Goal: Information Seeking & Learning: Learn about a topic

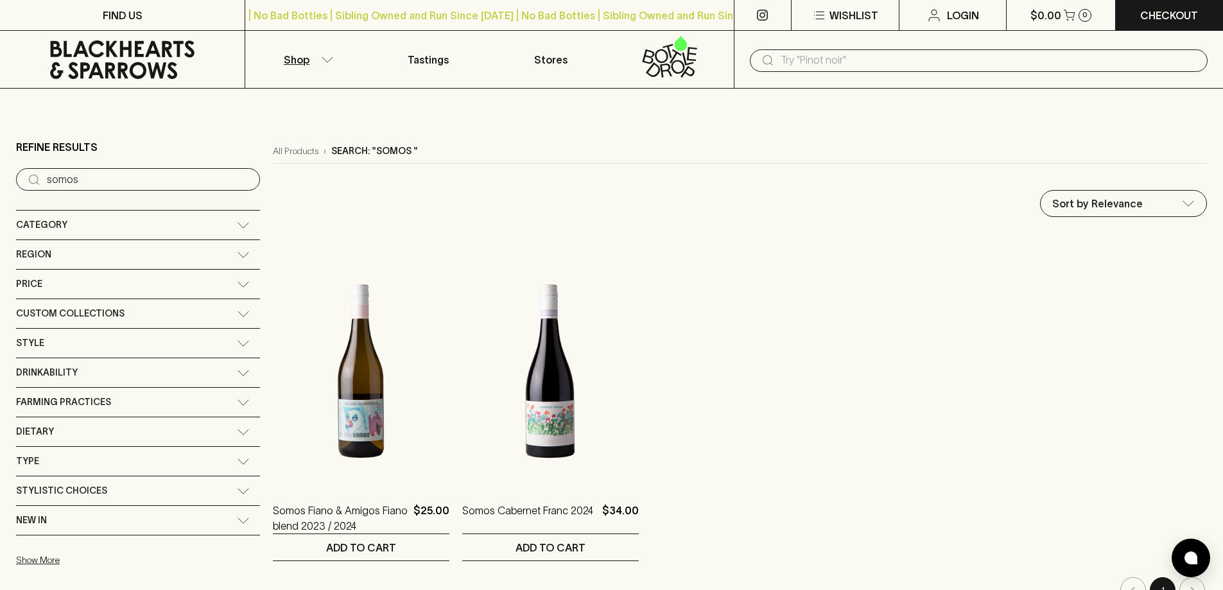
click at [822, 54] on input "text" at bounding box center [989, 60] width 417 height 21
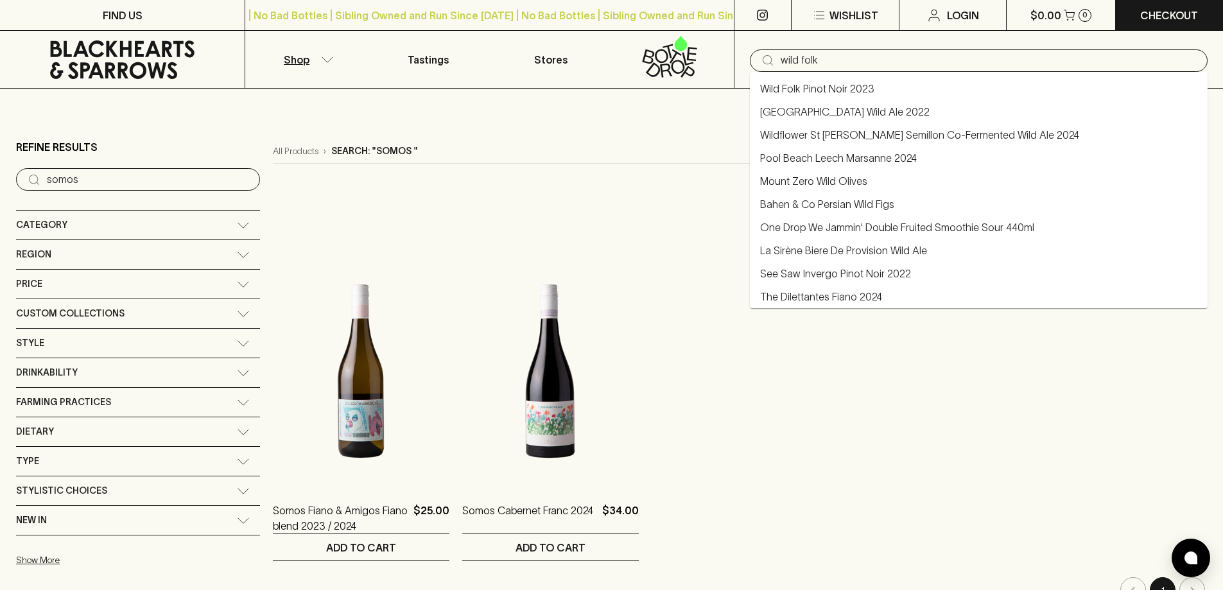
type input "wild folk"
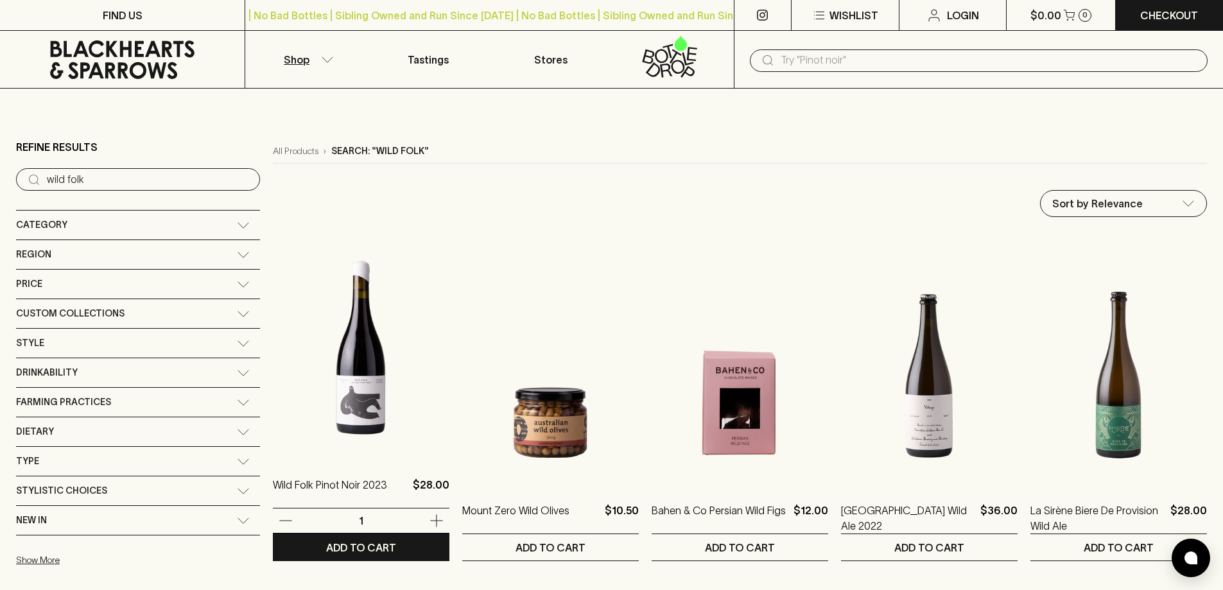
click at [309, 318] on img at bounding box center [361, 345] width 177 height 225
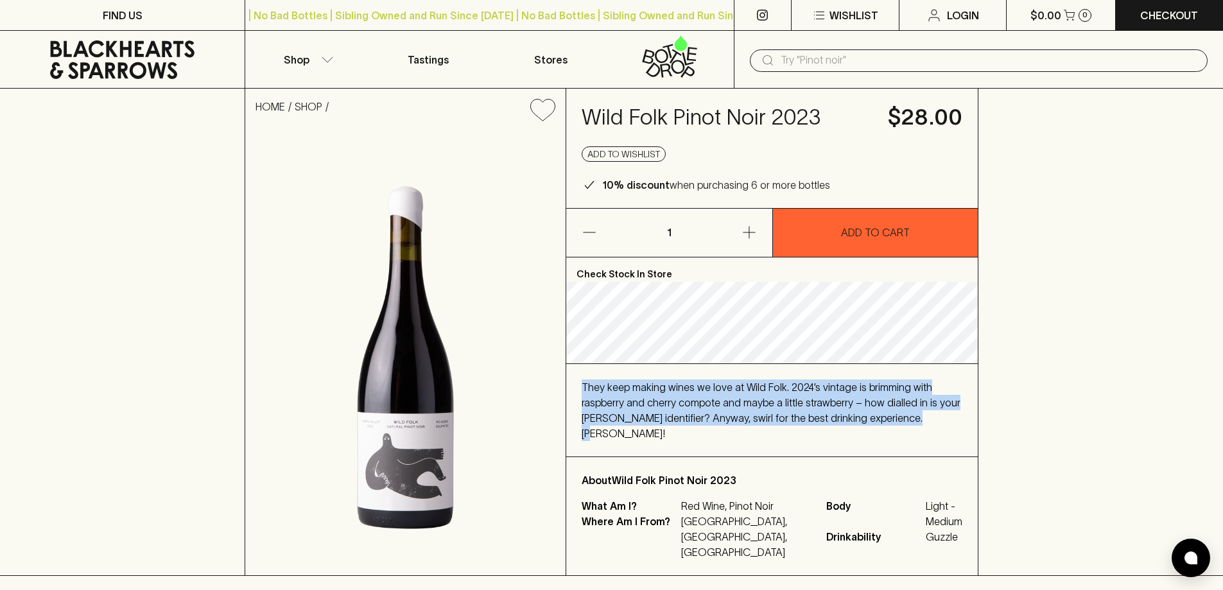
drag, startPoint x: 582, startPoint y: 406, endPoint x: 953, endPoint y: 441, distance: 372.7
click at [953, 441] on div "They keep making wines we love at Wild Folk. 2024’s vintage is brimming with ra…" at bounding box center [772, 410] width 381 height 62
copy span "They keep making wines we love at Wild Folk. 2024’s vintage is brimming with ra…"
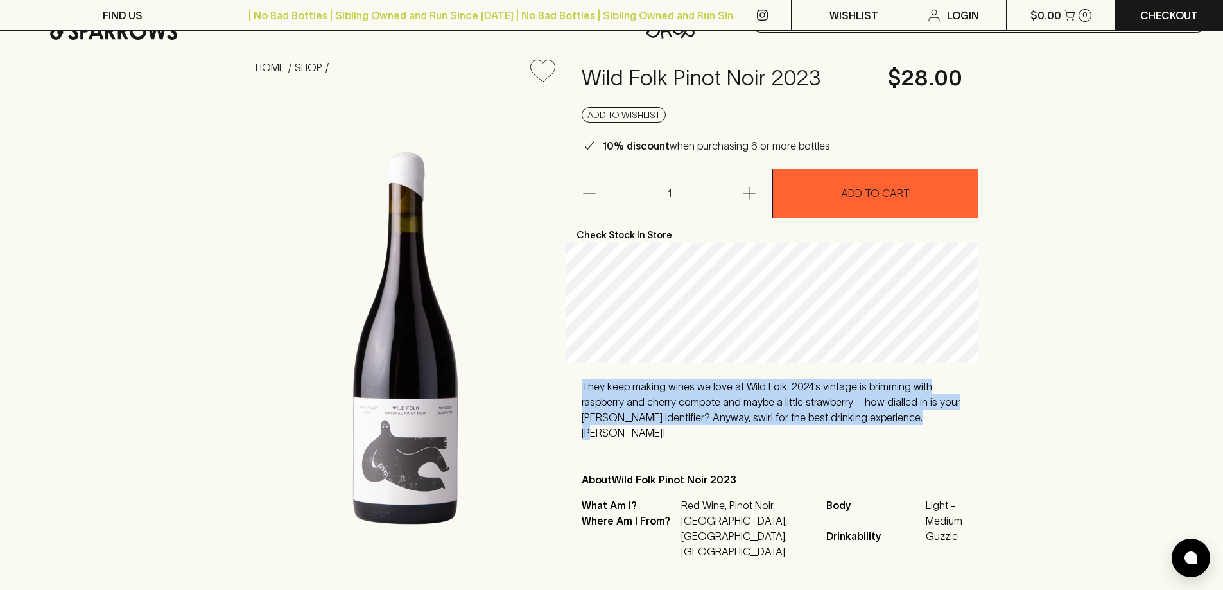
scroll to position [193, 0]
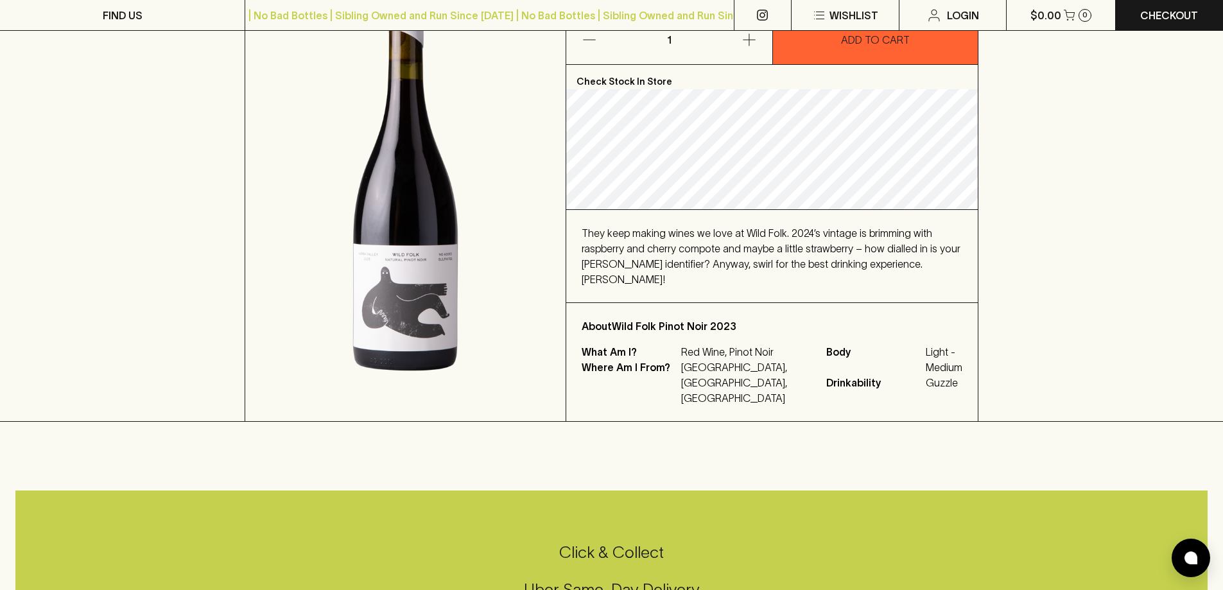
click at [683, 422] on div at bounding box center [611, 435] width 1223 height 27
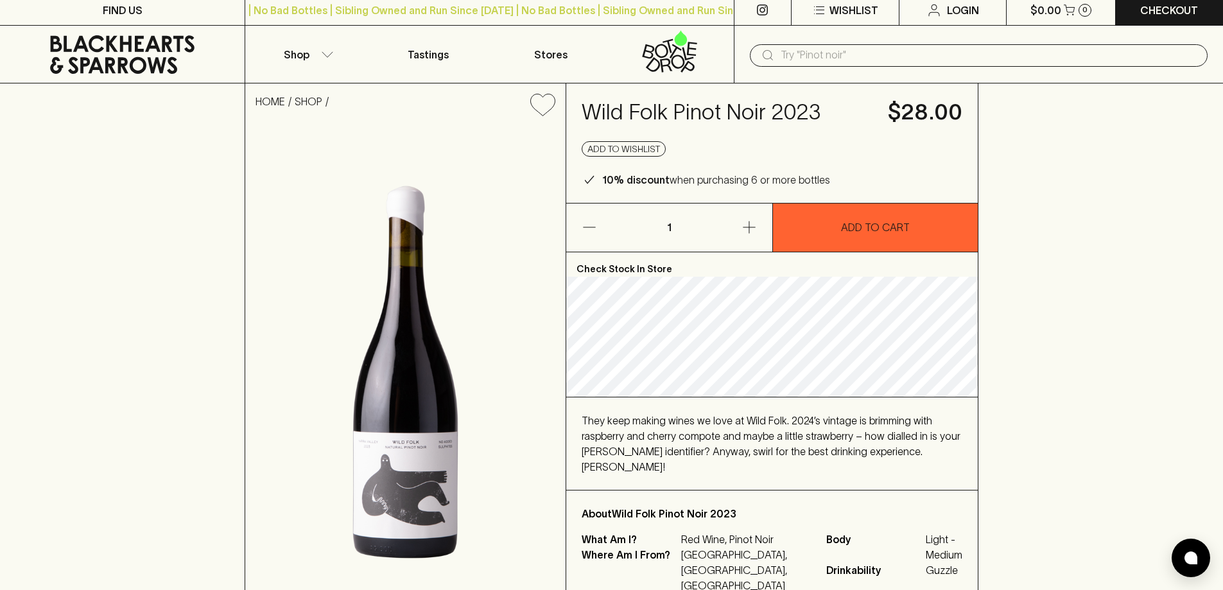
scroll to position [0, 0]
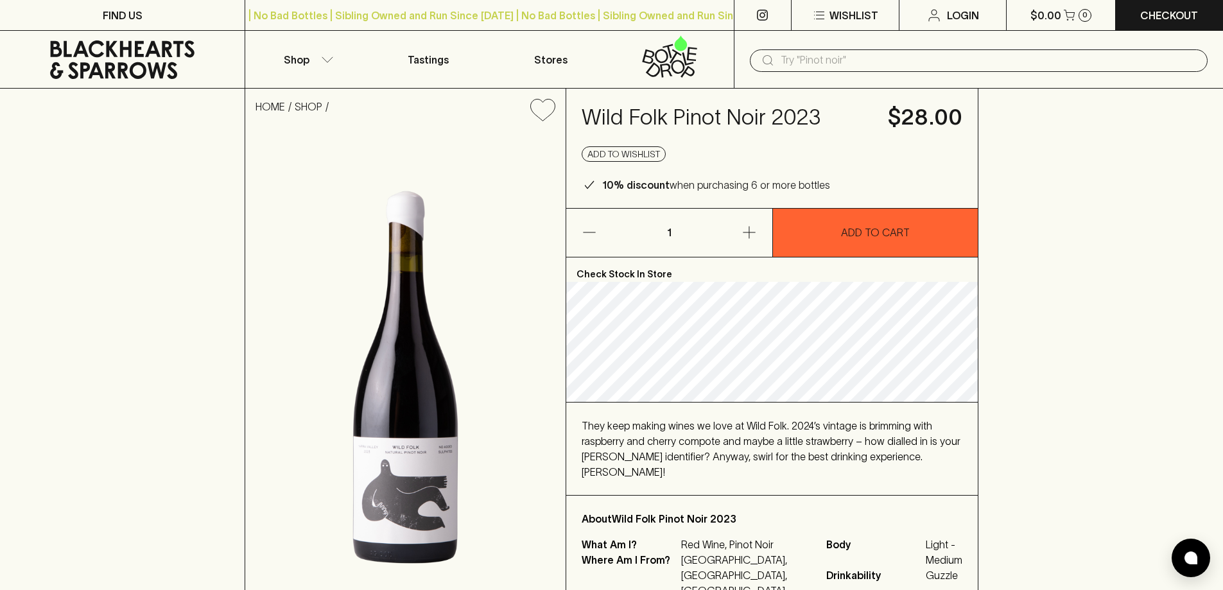
click at [854, 63] on input "text" at bounding box center [989, 60] width 417 height 21
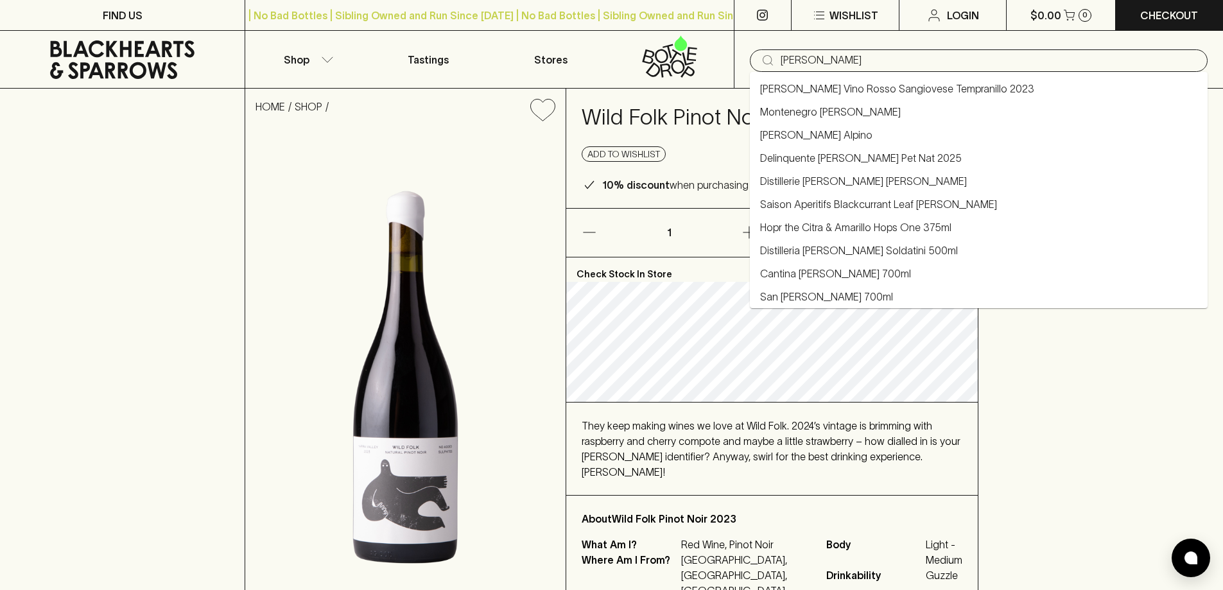
type input "[PERSON_NAME]"
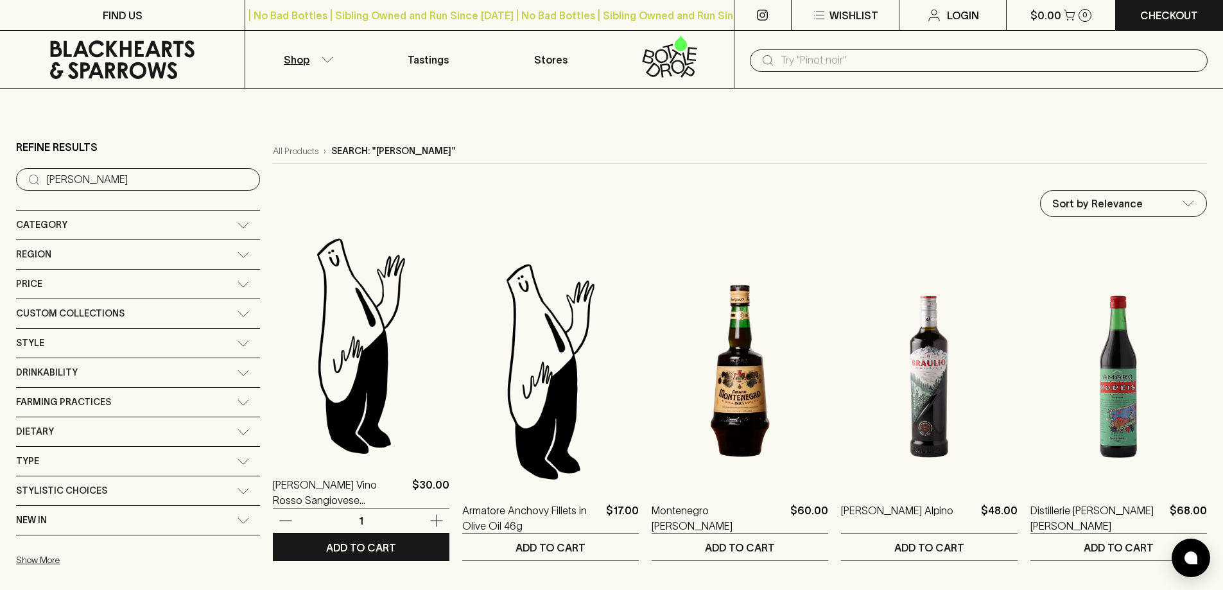
click at [320, 356] on img at bounding box center [361, 345] width 177 height 225
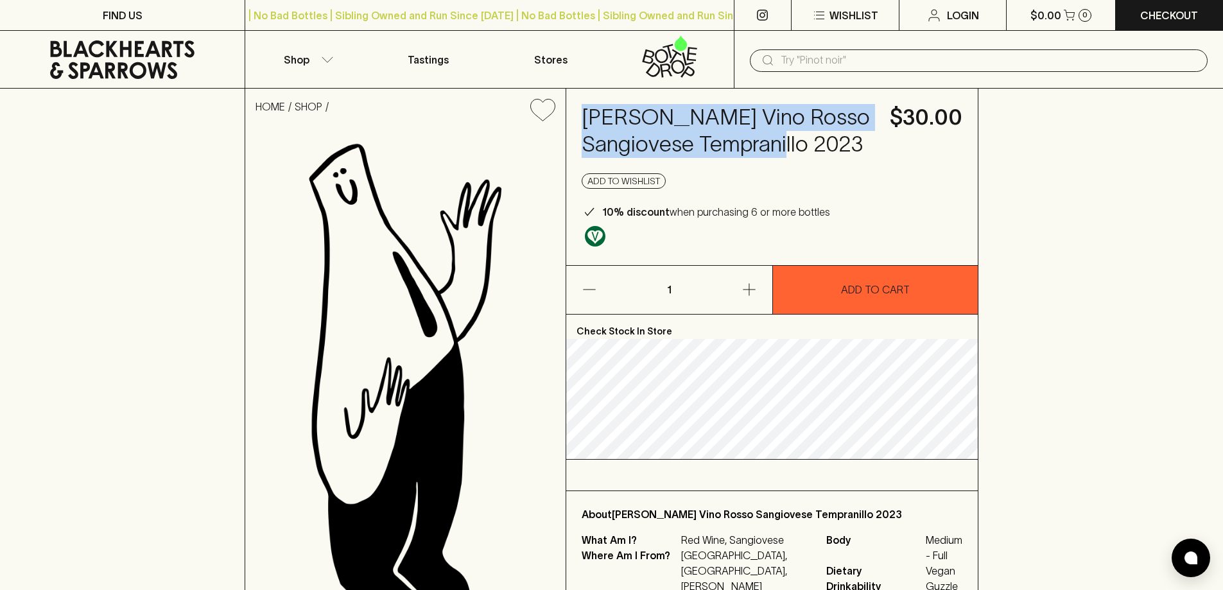
drag, startPoint x: 751, startPoint y: 143, endPoint x: 569, endPoint y: 105, distance: 186.2
click at [569, 105] on div "[PERSON_NAME] Vino Rosso Sangiovese Tempranillo 2023 $30.00 Add to wishlist 10%…" at bounding box center [772, 177] width 412 height 177
copy h4 "[PERSON_NAME] Vino Rosso Sangiovese Tempranillo 2023"
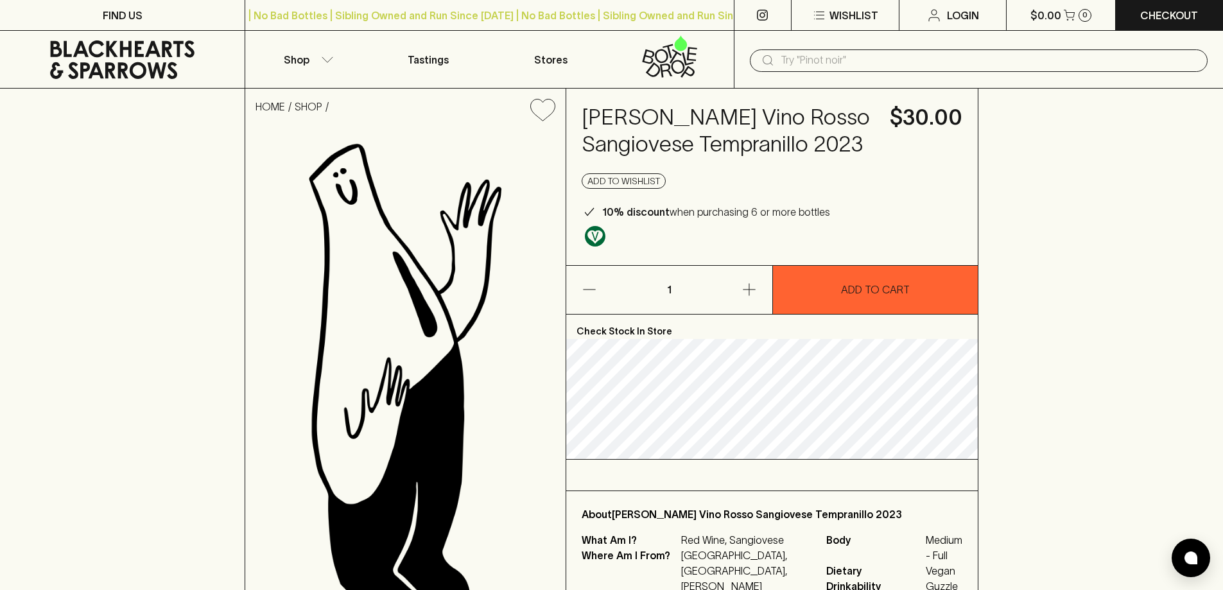
click at [837, 45] on div "​" at bounding box center [978, 60] width 489 height 58
click at [838, 62] on input "text" at bounding box center [989, 60] width 417 height 21
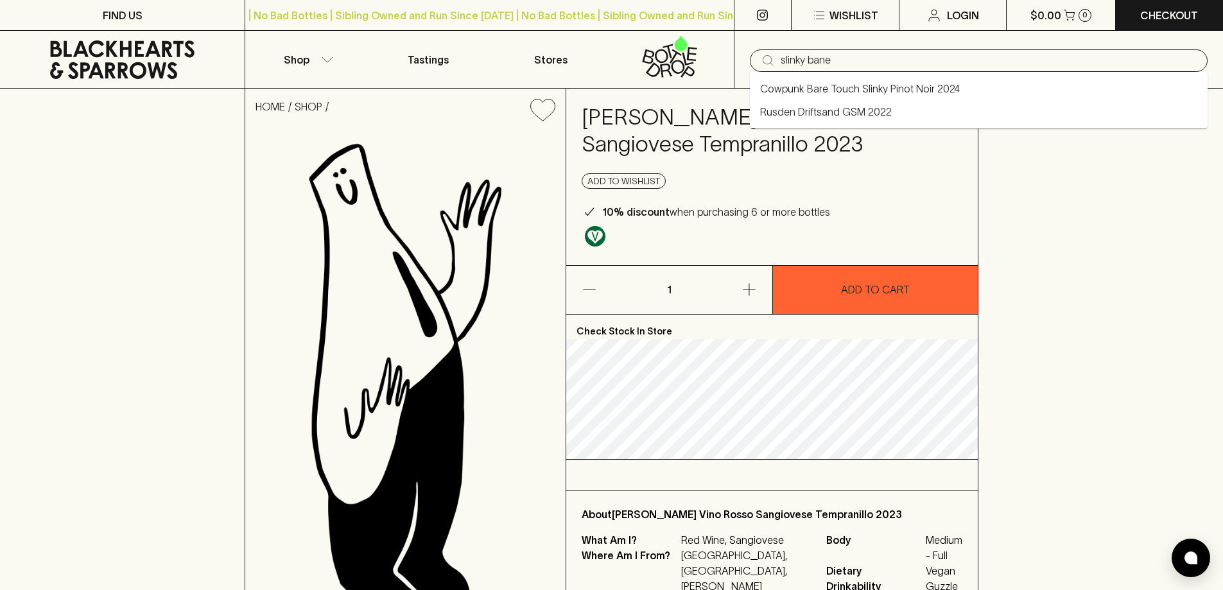
type input "slinky bane"
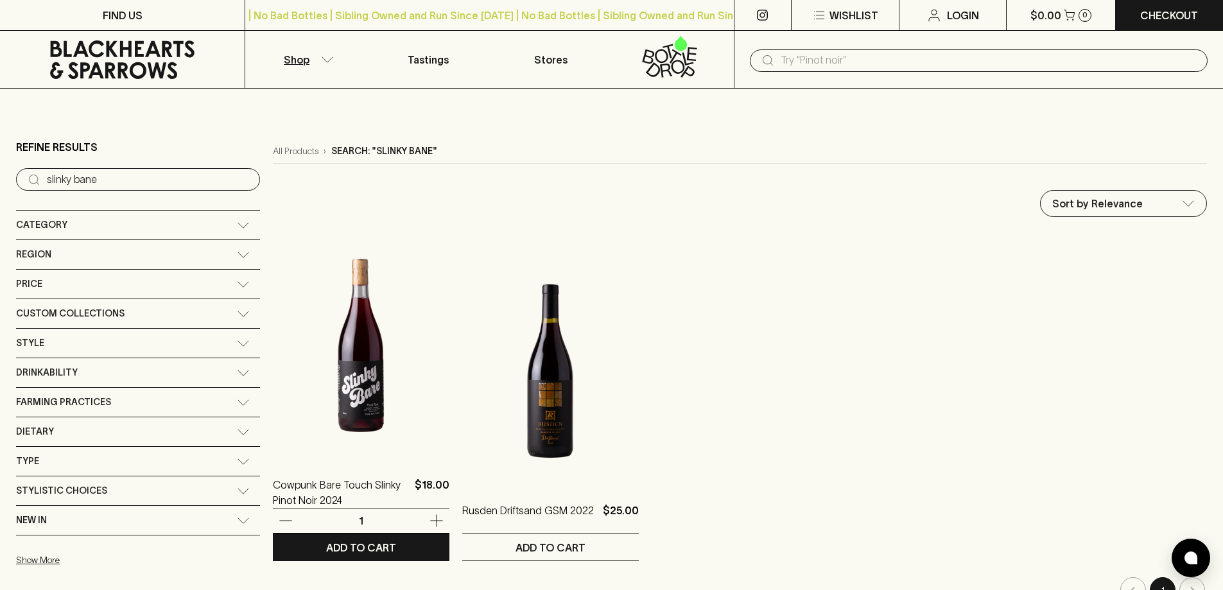
click at [284, 306] on img at bounding box center [361, 345] width 177 height 225
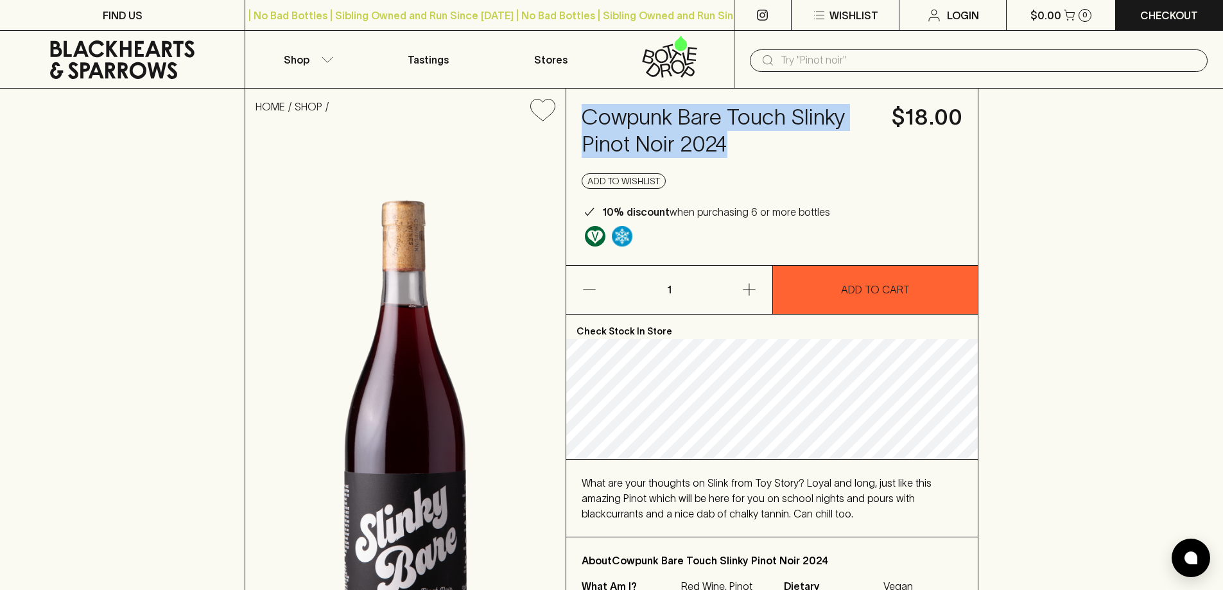
drag, startPoint x: 582, startPoint y: 114, endPoint x: 741, endPoint y: 141, distance: 160.8
click at [741, 141] on h4 "Cowpunk Bare Touch Slinky Pinot Noir 2024" at bounding box center [729, 131] width 295 height 54
copy h4 "Cowpunk Bare Touch Slinky Pinot Noir 2024"
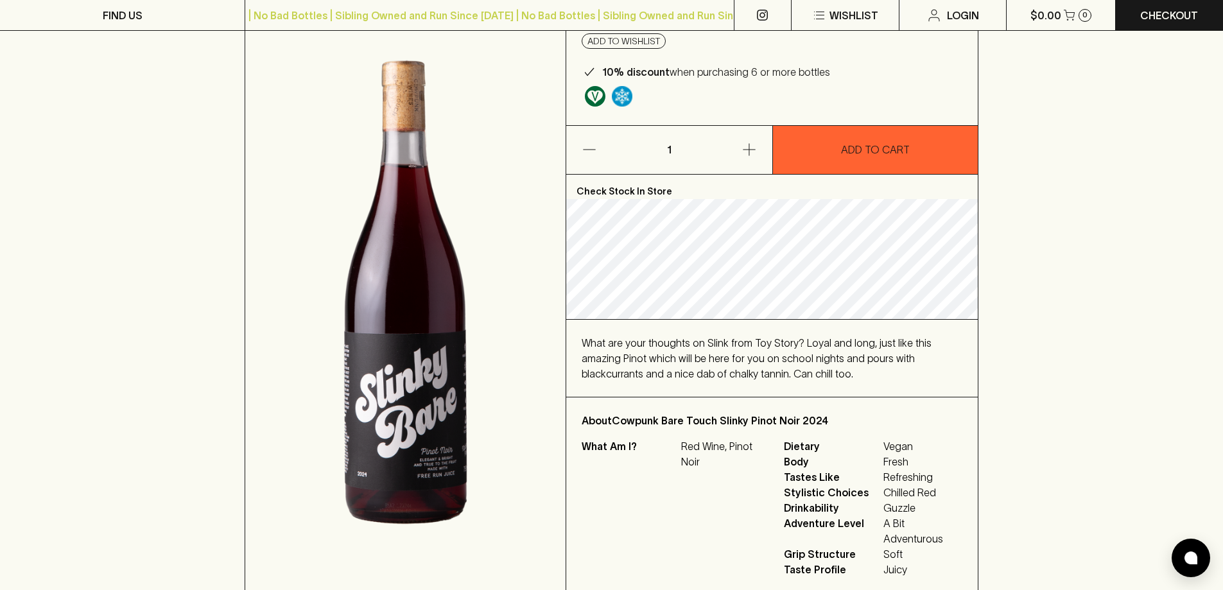
scroll to position [193, 0]
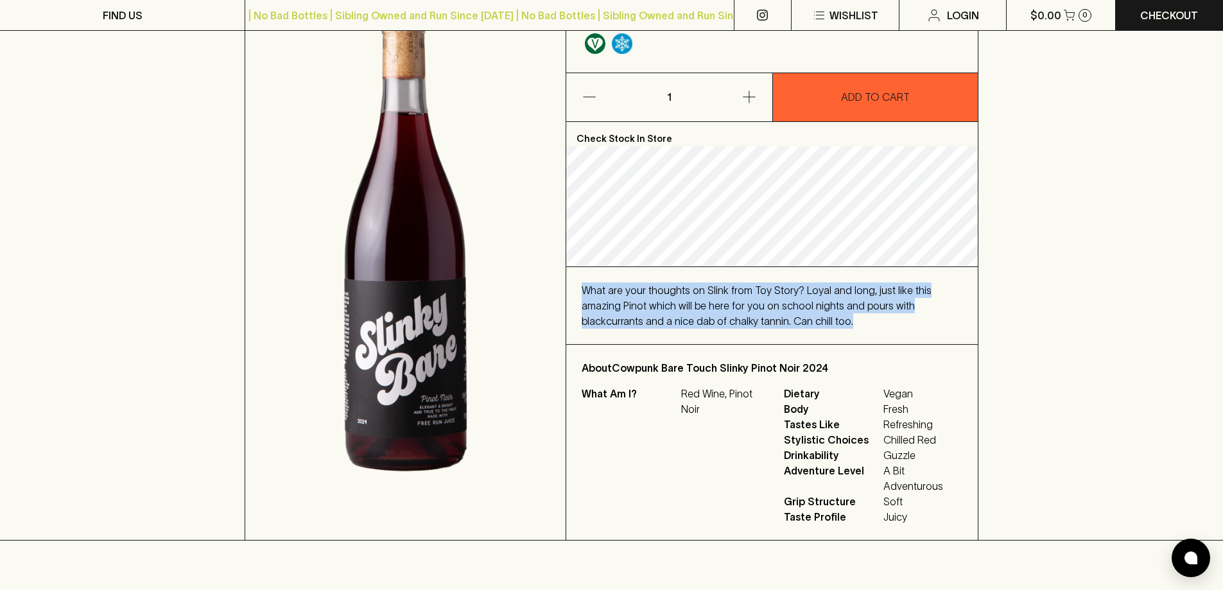
drag, startPoint x: 582, startPoint y: 290, endPoint x: 802, endPoint y: 324, distance: 222.7
click at [802, 324] on div "What are your thoughts on Slink from Toy Story? Loyal and long, just like this …" at bounding box center [772, 305] width 381 height 46
copy span "What are your thoughts on Slink from Toy Story? Loyal and long, just like this …"
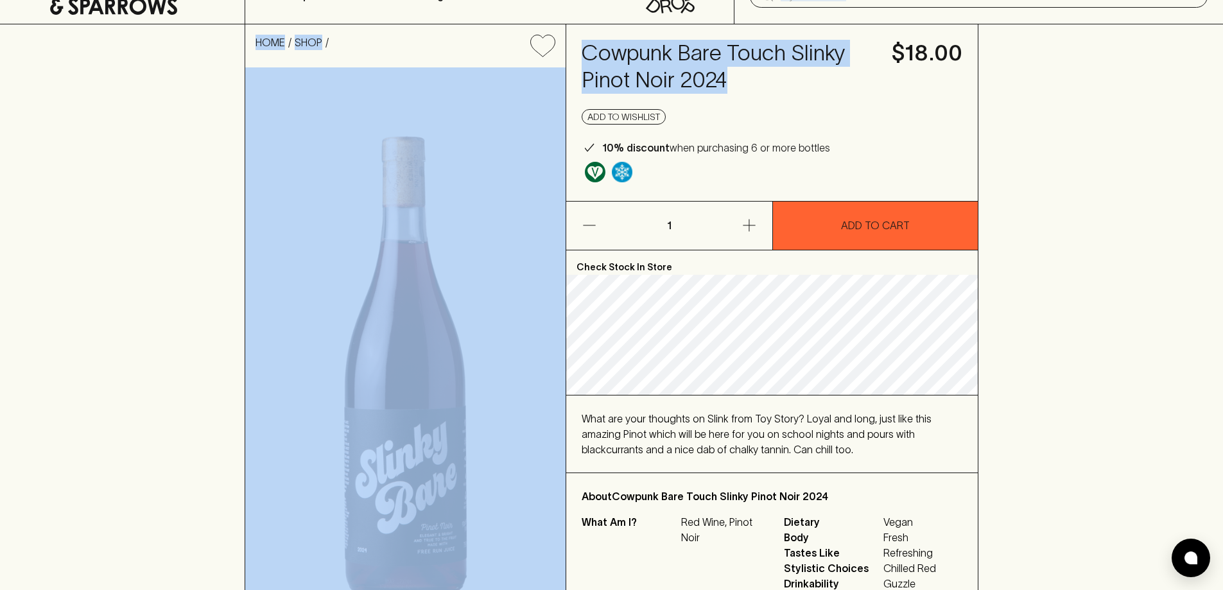
scroll to position [0, 0]
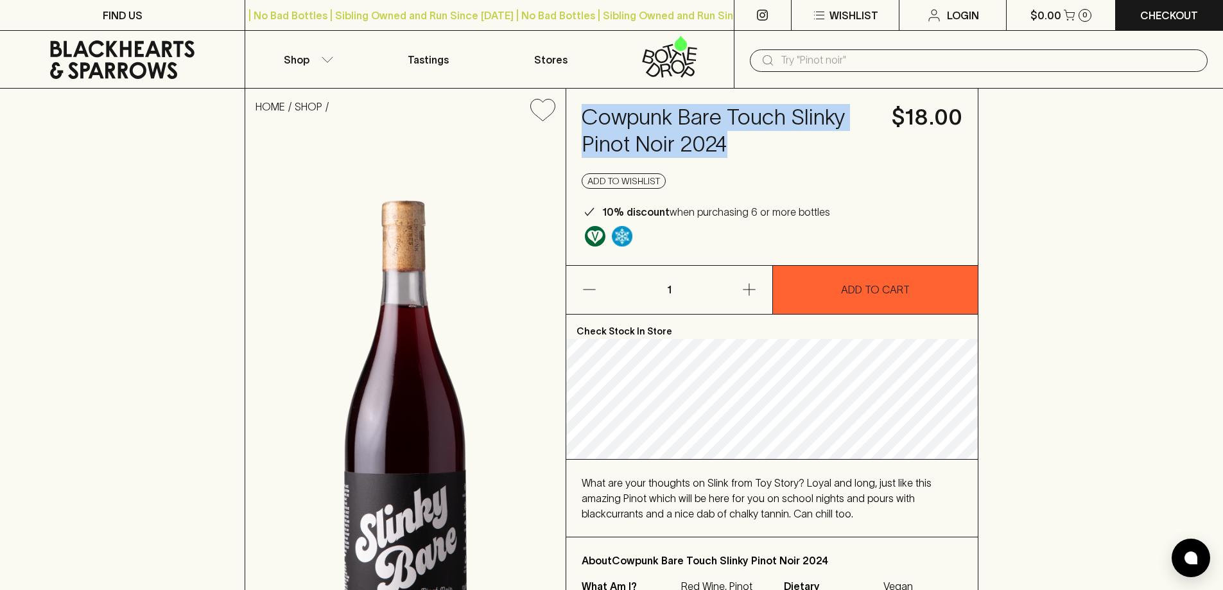
drag, startPoint x: 748, startPoint y: 69, endPoint x: 590, endPoint y: 119, distance: 165.5
click at [590, 119] on h4 "Cowpunk Bare Touch Slinky Pinot Noir 2024" at bounding box center [729, 131] width 295 height 54
copy h4 "Cowpunk Bare Touch Slinky Pinot Noir 2024"
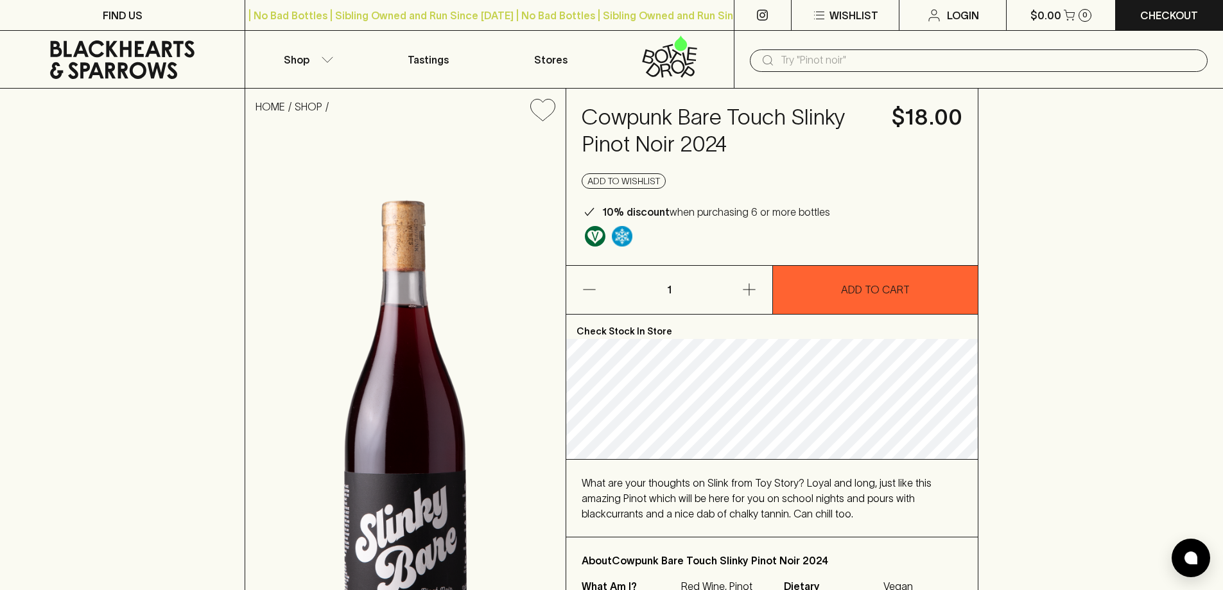
click at [1070, 61] on input "text" at bounding box center [989, 60] width 417 height 21
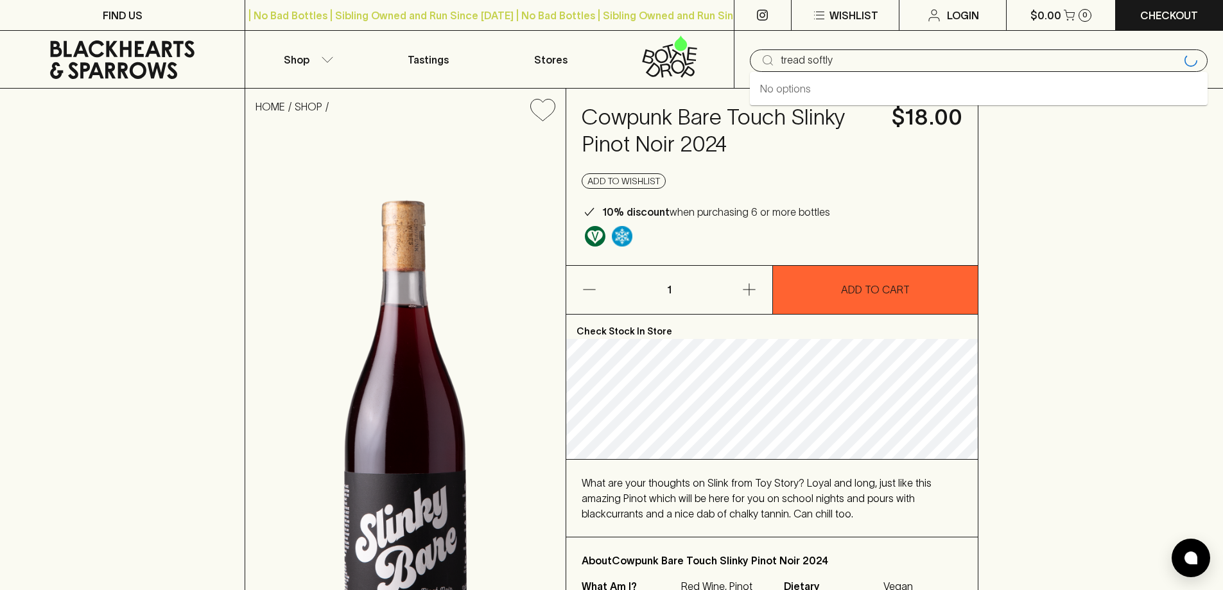
type input "tread softly"
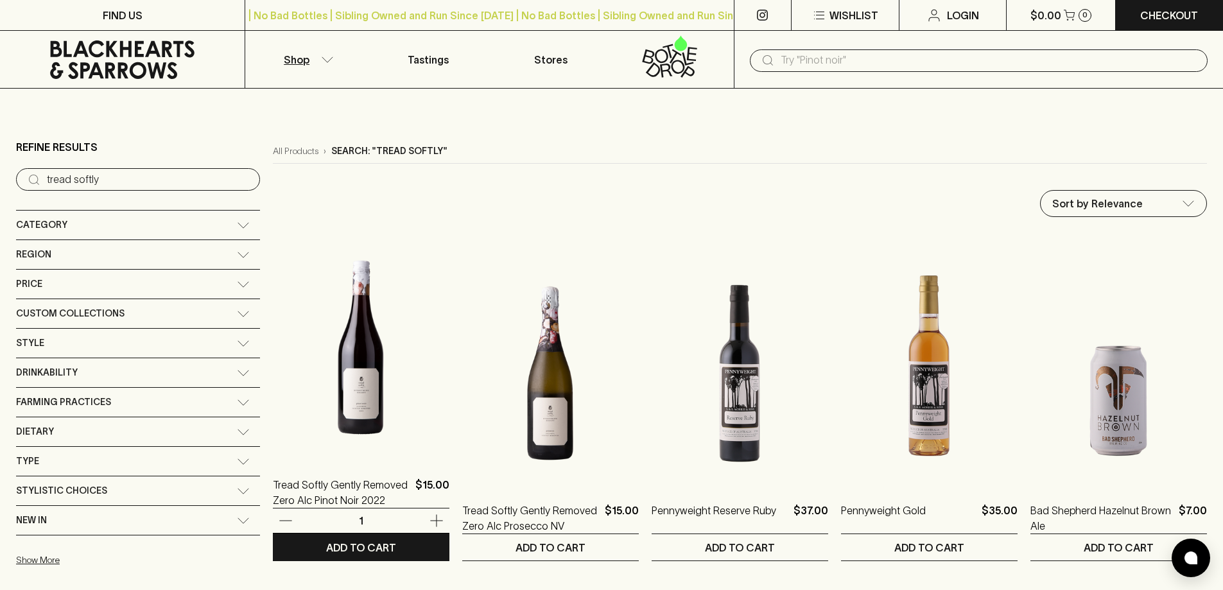
click at [277, 406] on img at bounding box center [361, 345] width 177 height 225
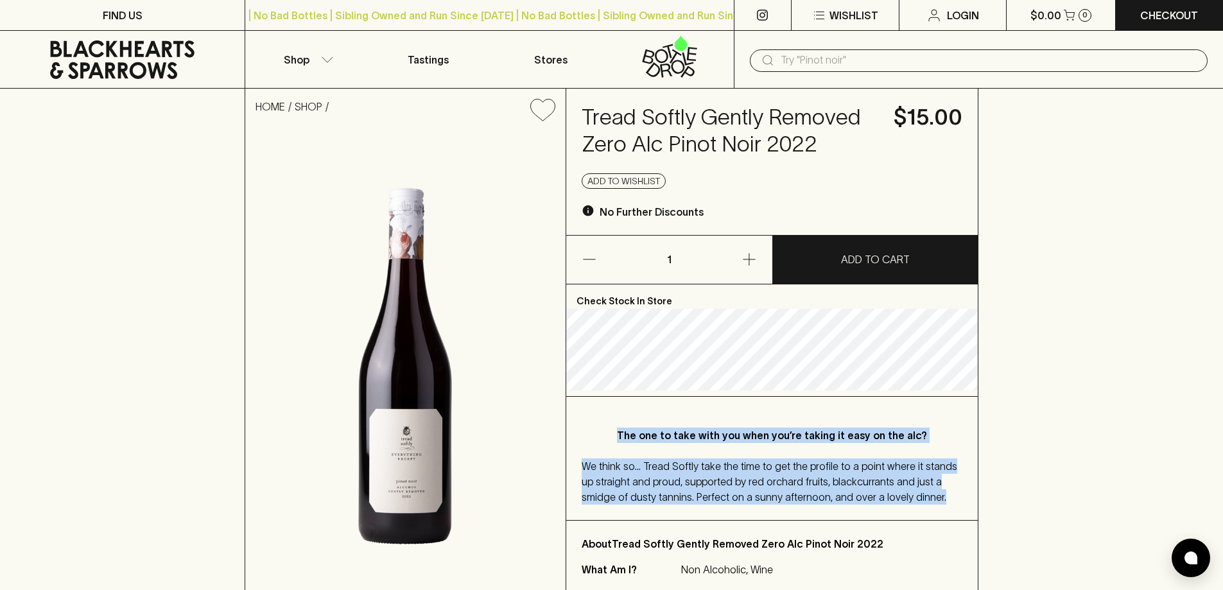
drag, startPoint x: 627, startPoint y: 431, endPoint x: 953, endPoint y: 501, distance: 333.5
click at [953, 501] on div "The one to take with you when you’re taking it easy on the alc? We think so… Tr…" at bounding box center [772, 458] width 412 height 123
copy div "The one to take with you when you’re taking it easy on the alc? We think so… Tr…"
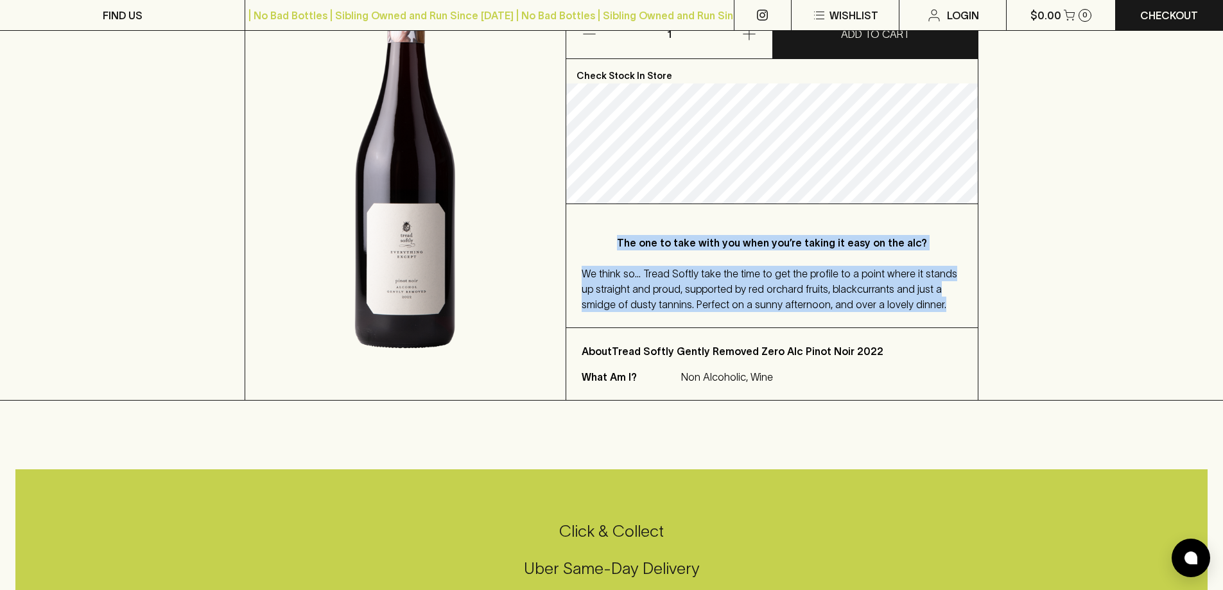
scroll to position [64, 0]
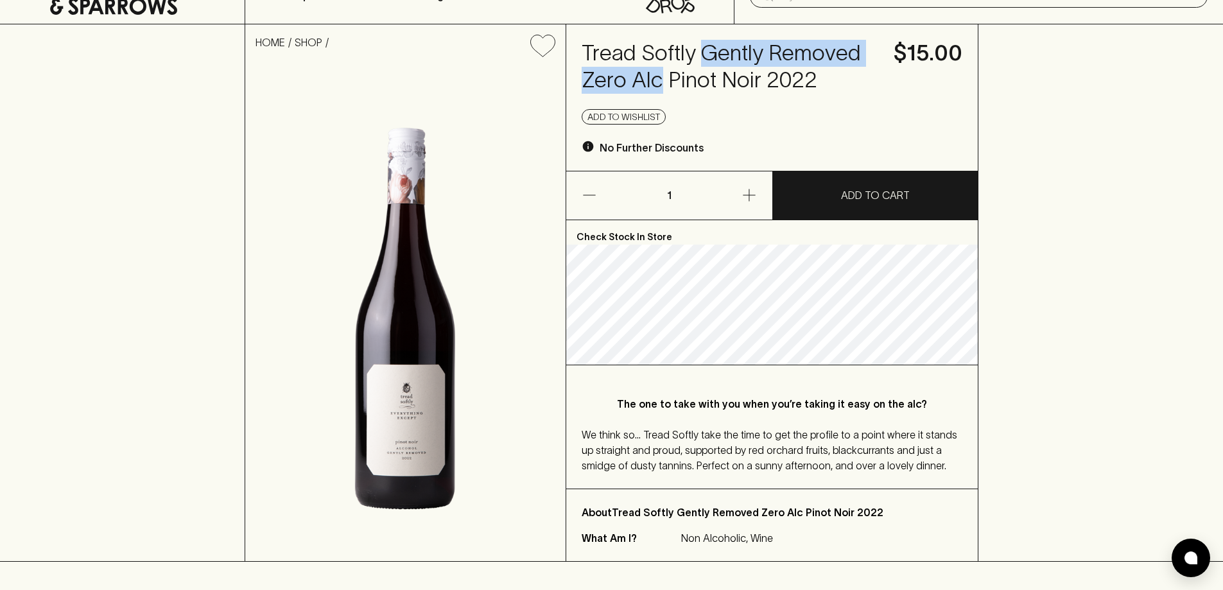
drag, startPoint x: 703, startPoint y: 50, endPoint x: 661, endPoint y: 82, distance: 53.2
click at [661, 82] on h4 "Tread Softly Gently Removed Zero Alc Pinot Noir 2022" at bounding box center [730, 67] width 297 height 54
copy h4 "Gently Removed Zero Alc"
drag, startPoint x: 169, startPoint y: 522, endPoint x: 177, endPoint y: 505, distance: 19.0
click at [169, 522] on div "HOME SHOP Tread Softly Gently Removed Zero Alc Pinot Noir 2022 $15.00 Add to wi…" at bounding box center [611, 292] width 1223 height 537
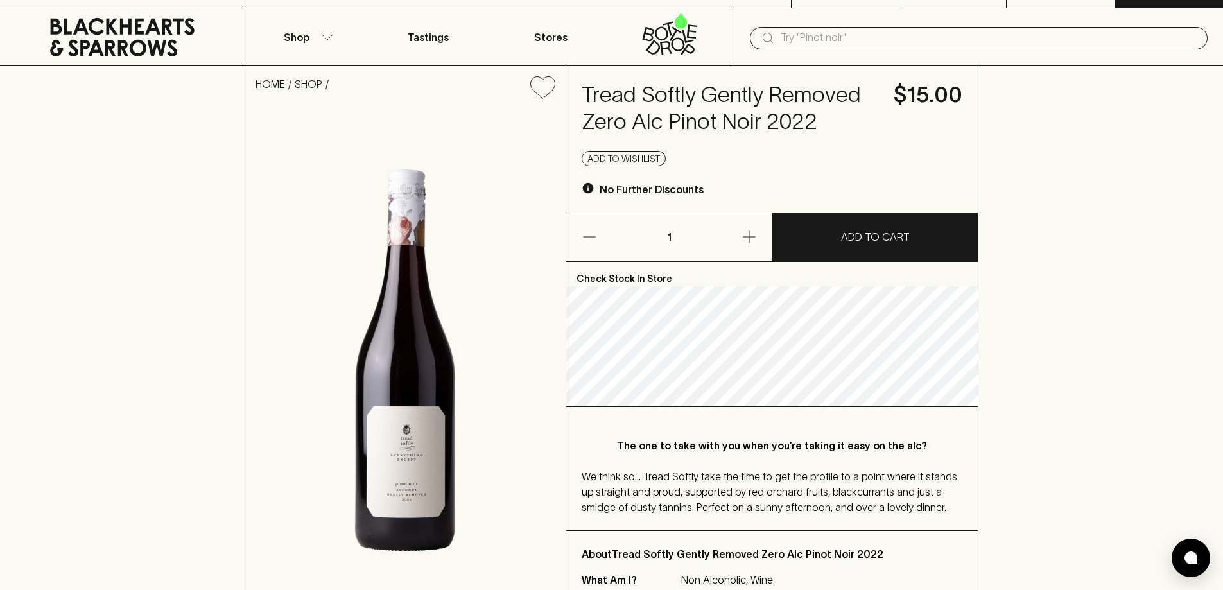
scroll to position [0, 0]
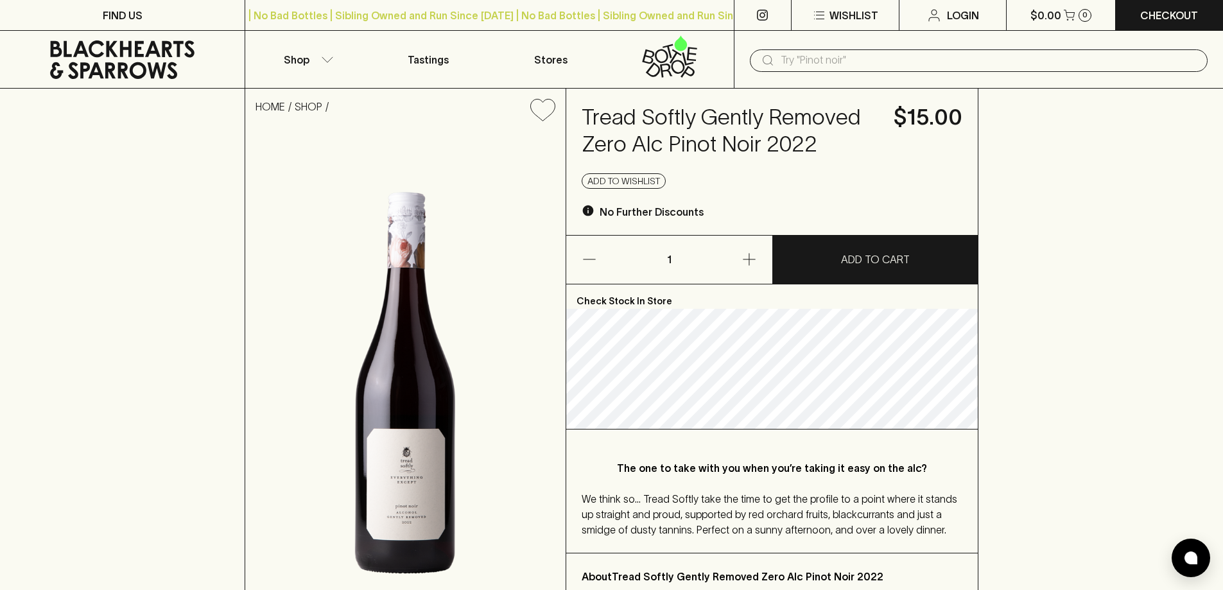
click at [797, 64] on input "text" at bounding box center [989, 60] width 417 height 21
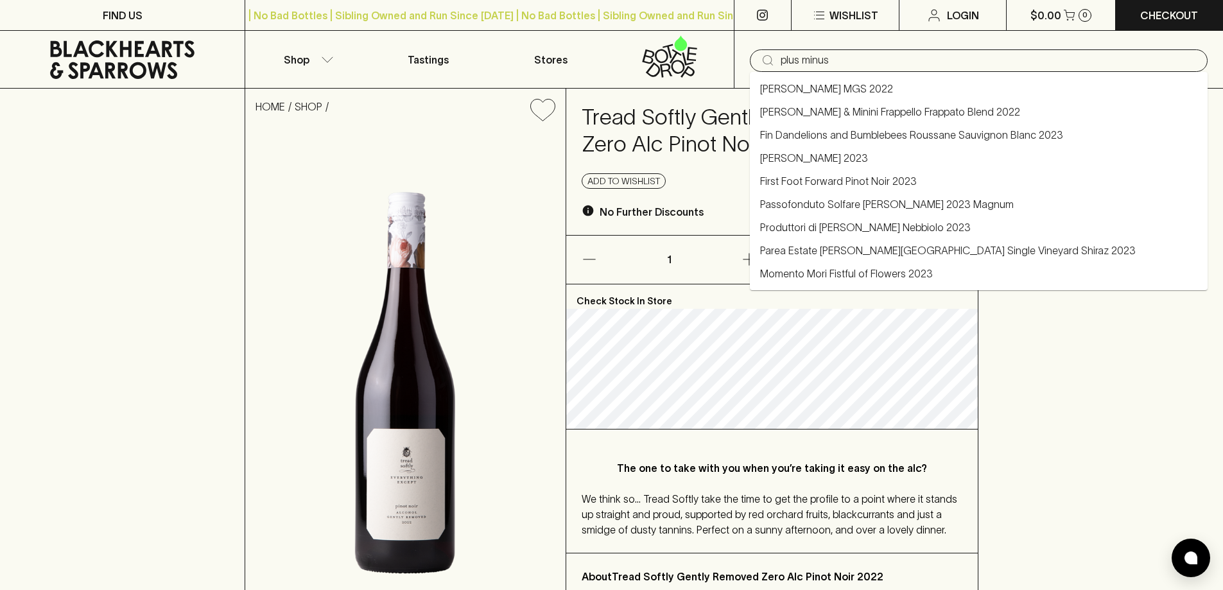
type input "plus minus"
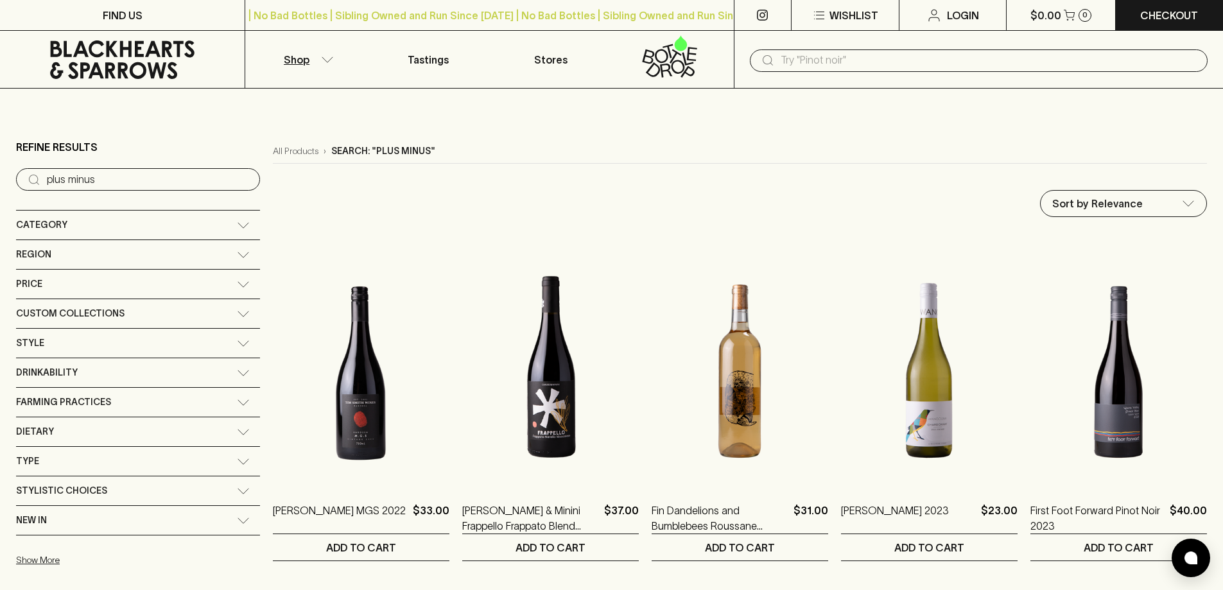
click at [316, 56] on button "Shop" at bounding box center [306, 59] width 122 height 57
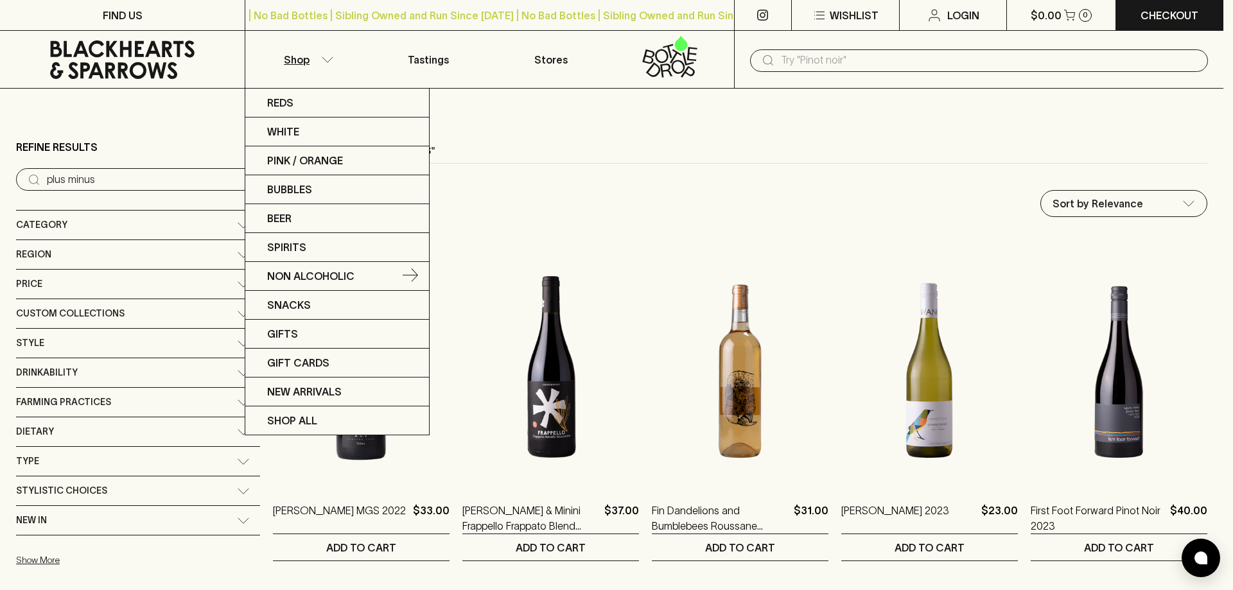
click at [365, 272] on link "Non Alcoholic" at bounding box center [337, 276] width 184 height 29
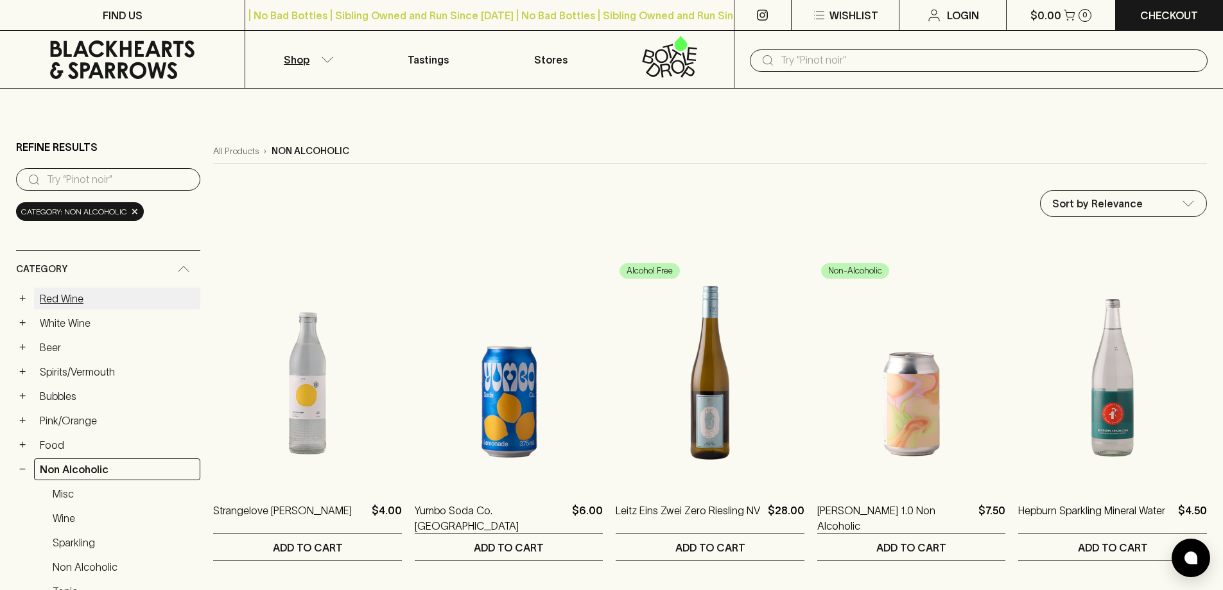
click at [48, 301] on link "Red Wine" at bounding box center [117, 299] width 166 height 22
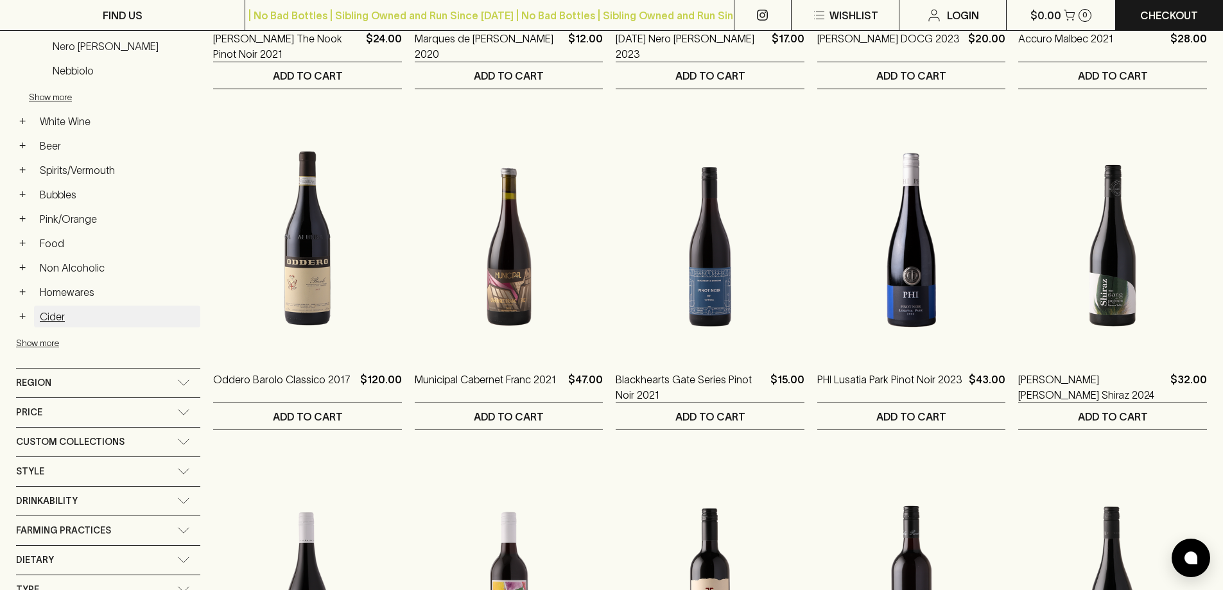
scroll to position [449, 0]
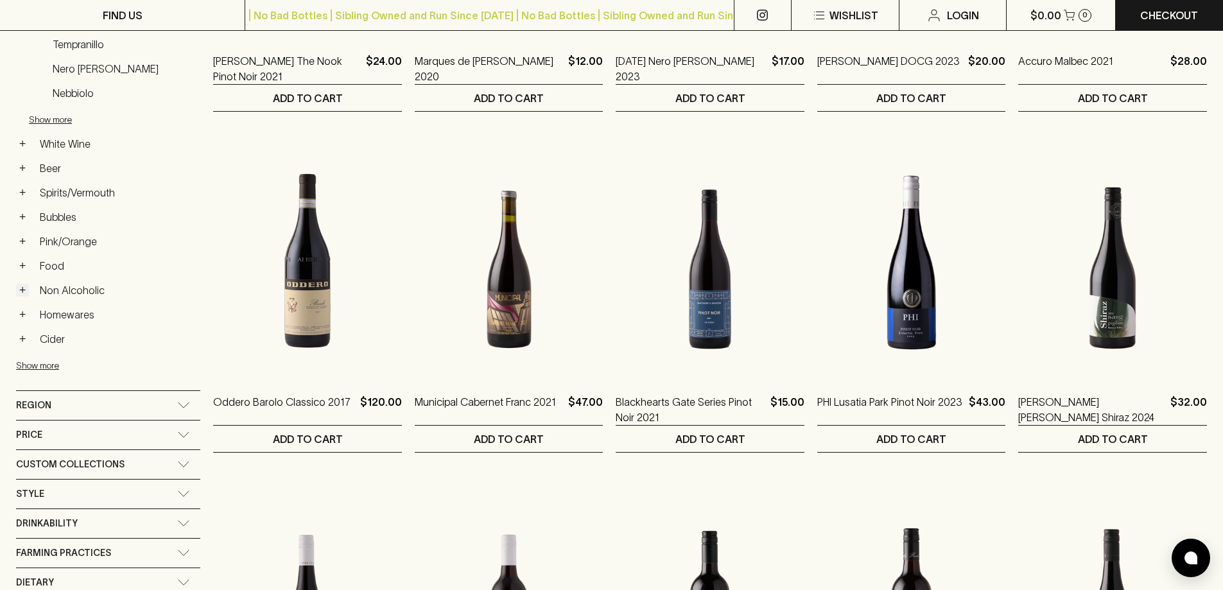
click at [22, 290] on button "+" at bounding box center [22, 290] width 13 height 13
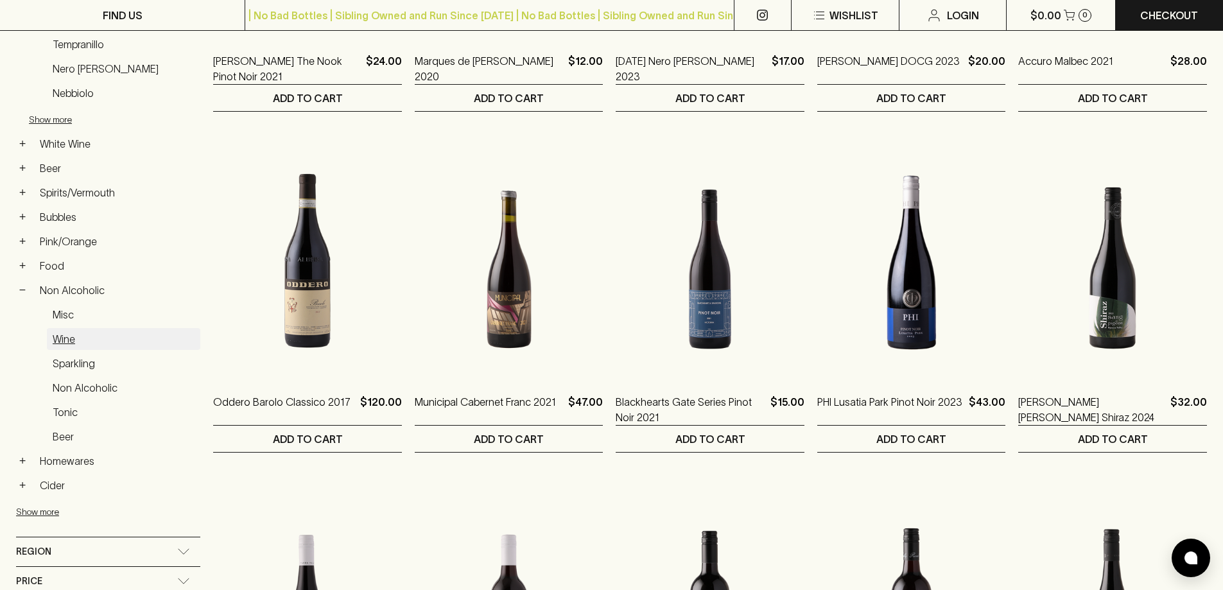
click at [58, 330] on link "Wine" at bounding box center [123, 339] width 153 height 22
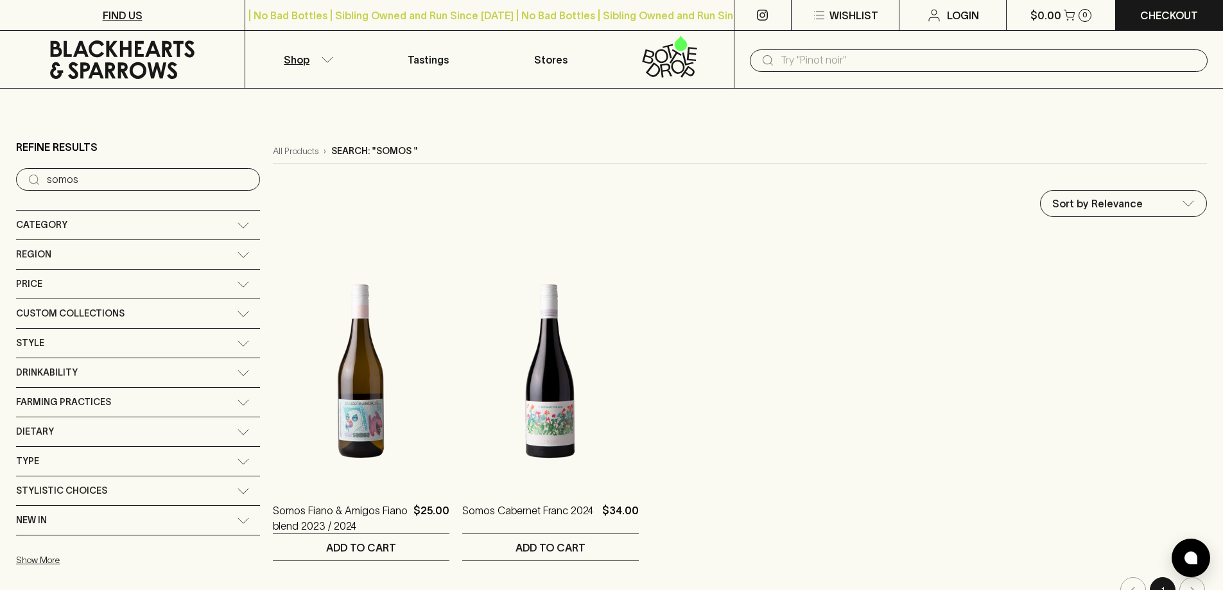
type input "somos orange"
click at [994, 54] on input "text" at bounding box center [989, 60] width 417 height 21
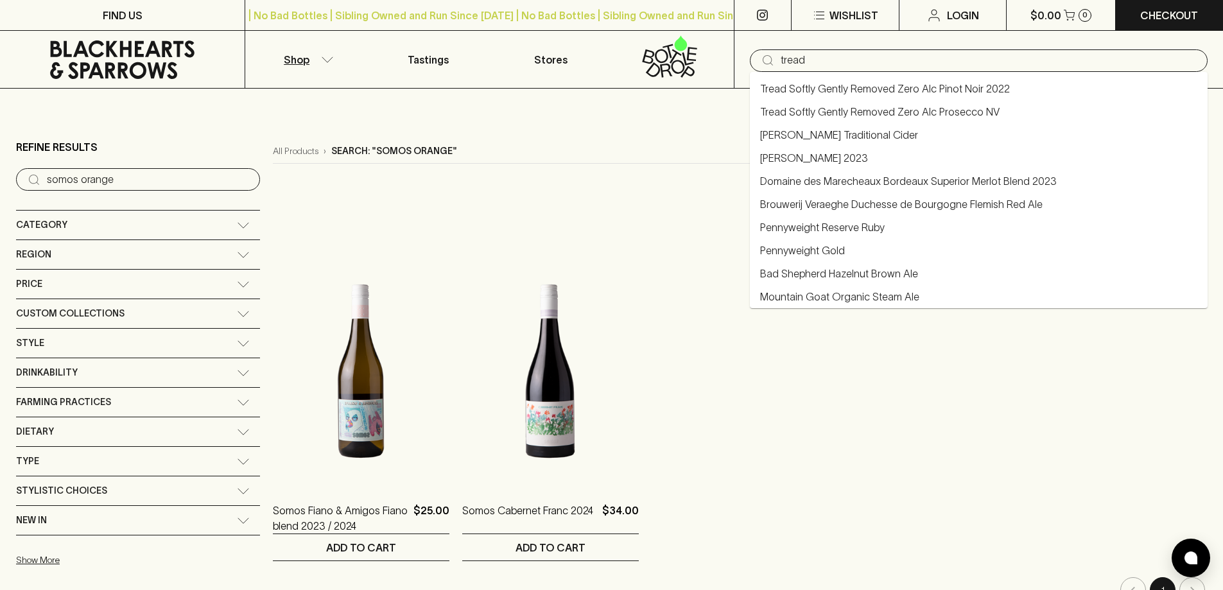
click at [974, 94] on link "Tread Softly Gently Removed Zero Alc Pinot Noir 2022" at bounding box center [885, 88] width 250 height 15
type input "Tread Softly Gently Removed Zero Alc Pinot Noir 2022"
